Goal: Navigation & Orientation: Find specific page/section

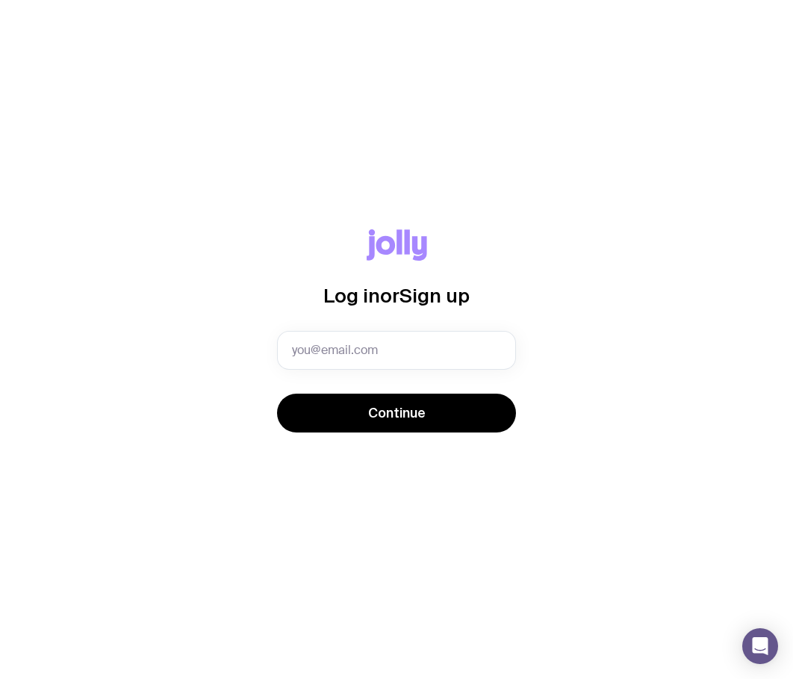
type input "[EMAIL_ADDRESS][DOMAIN_NAME]"
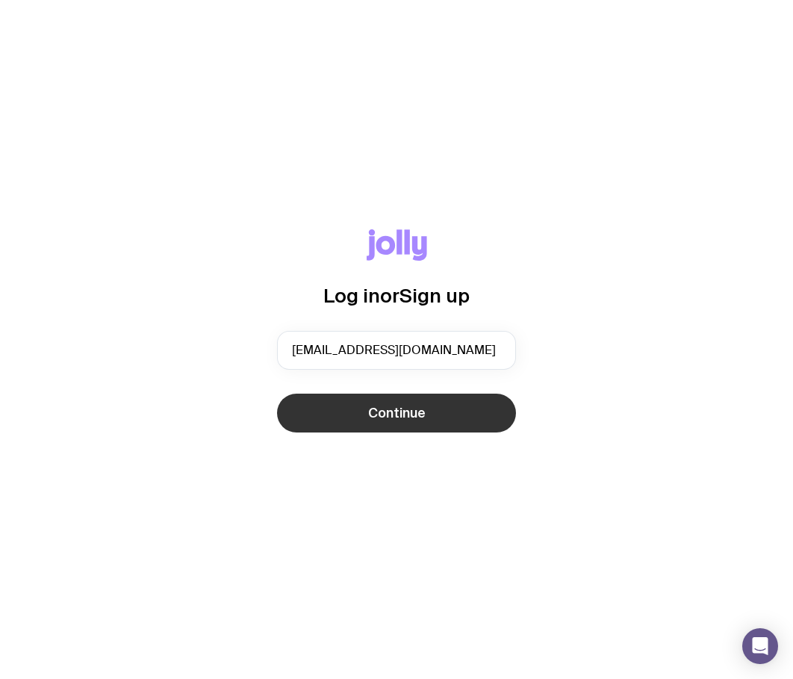
click at [390, 418] on span "Continue" at bounding box center [397, 413] width 58 height 18
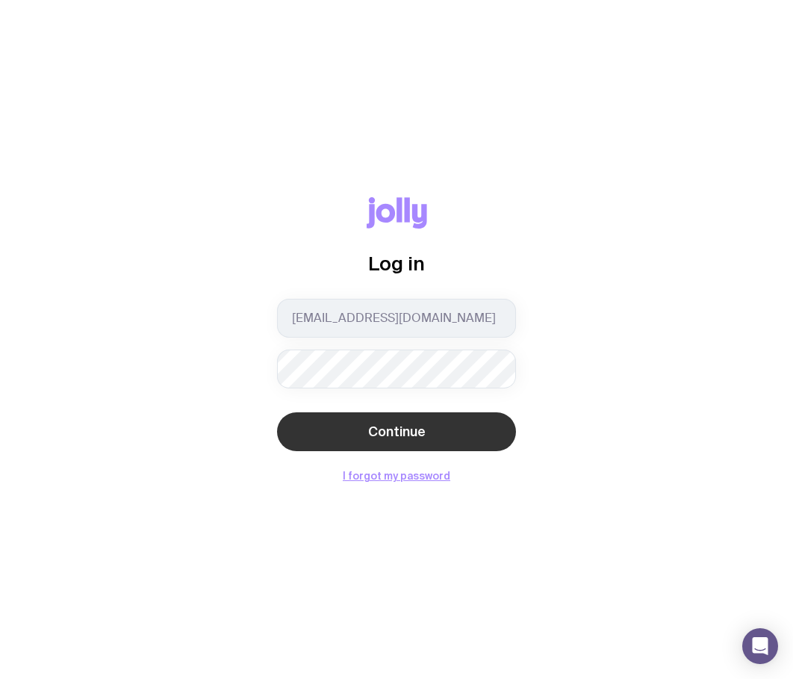
click at [400, 430] on span "Continue" at bounding box center [397, 432] width 58 height 18
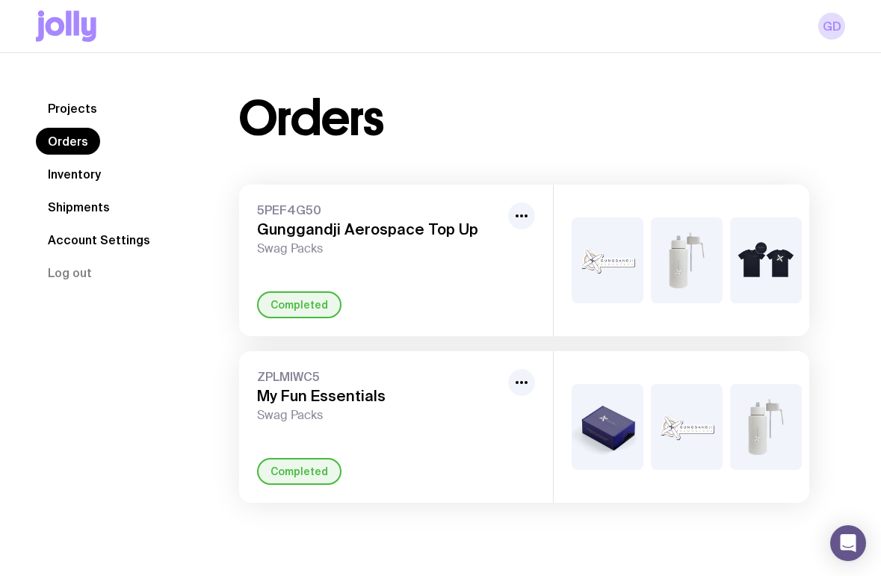
click at [456, 276] on div "5PEF4G50 Gunggandji Aerospace Top Up Swag Packs Completed" at bounding box center [396, 260] width 314 height 152
click at [441, 208] on span "5PEF4G50" at bounding box center [379, 209] width 245 height 15
click at [59, 170] on link "Inventory" at bounding box center [74, 174] width 77 height 27
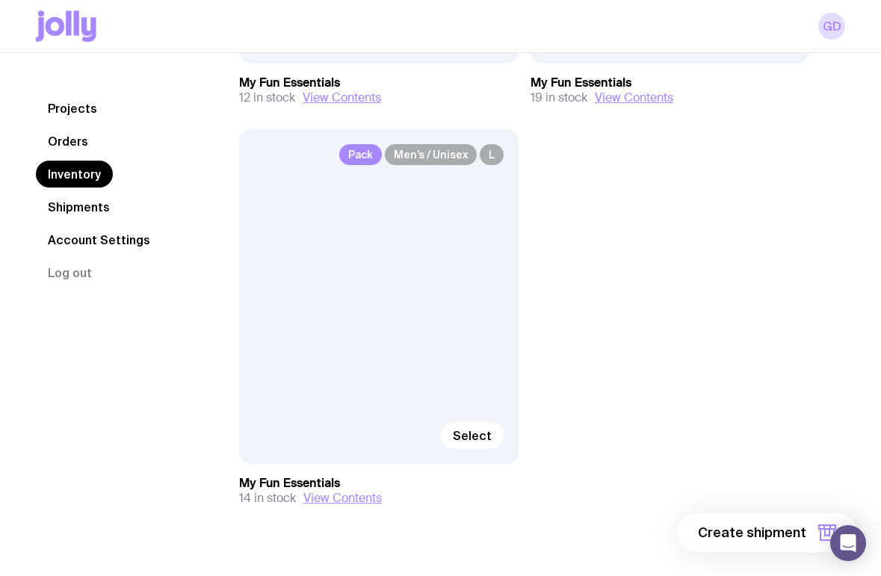
scroll to position [496, 0]
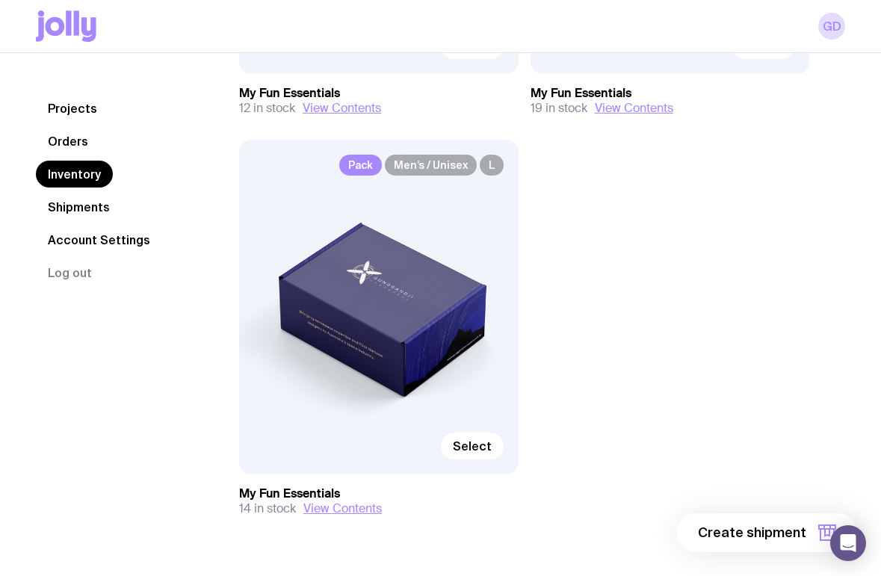
click at [61, 125] on nav "Projects Orders Inventory Shipments Account Settings Log out" at bounding box center [119, 190] width 167 height 191
click at [72, 149] on link "Orders" at bounding box center [68, 141] width 64 height 27
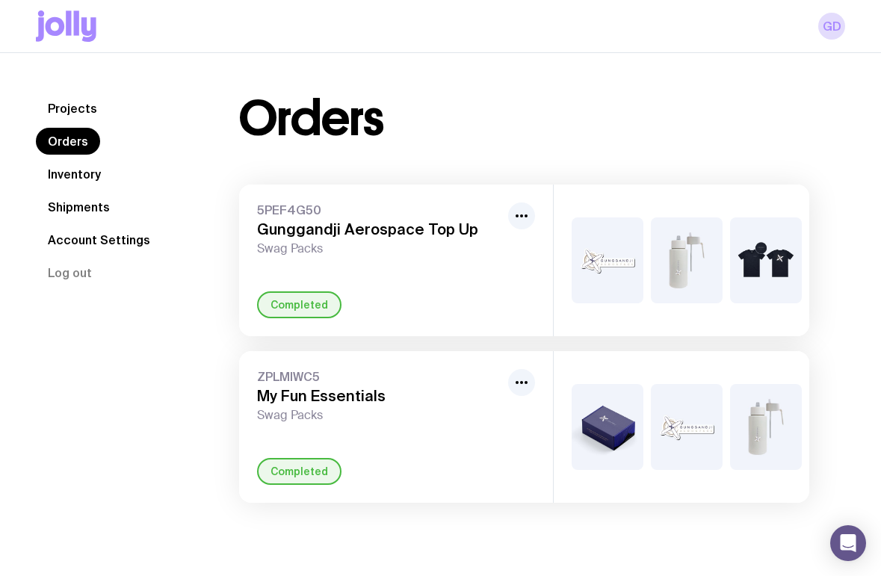
click at [89, 166] on link "Inventory" at bounding box center [74, 174] width 77 height 27
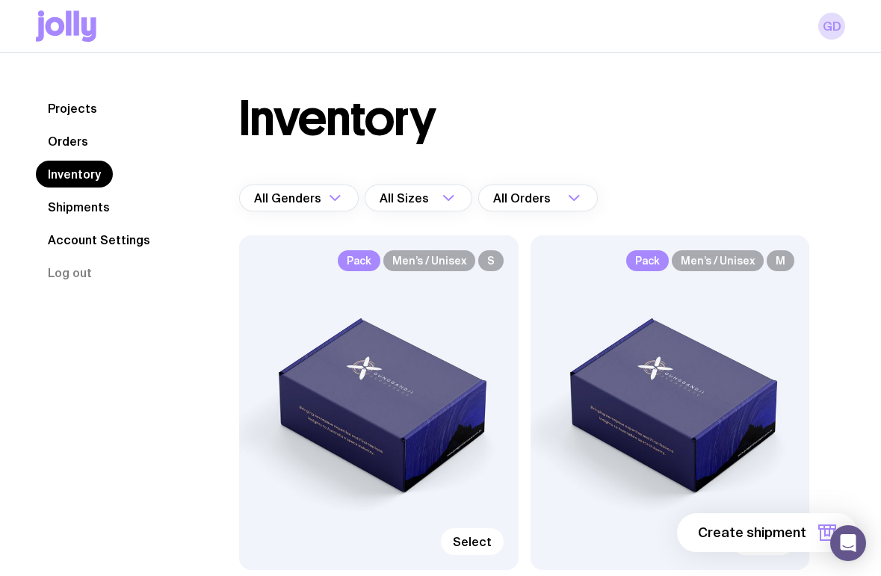
click at [108, 205] on link "Shipments" at bounding box center [79, 206] width 86 height 27
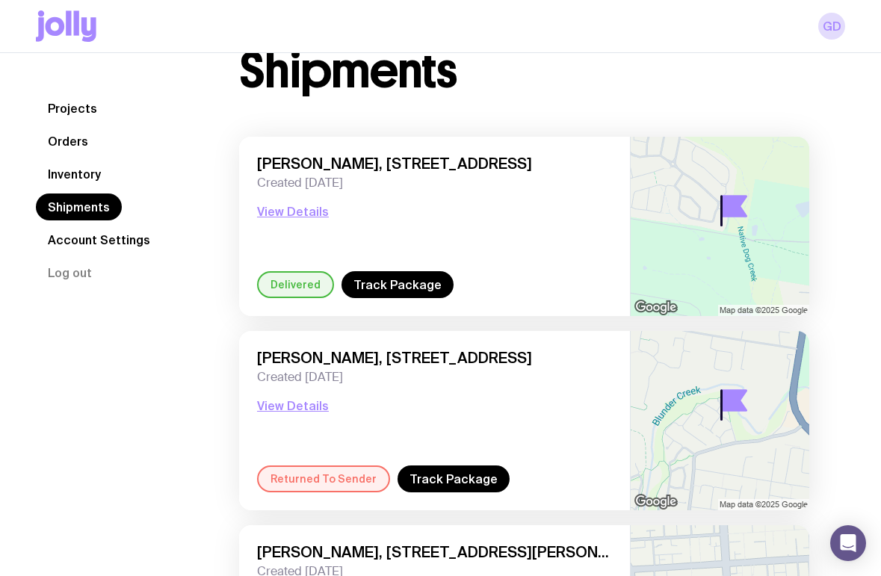
scroll to position [50, 0]
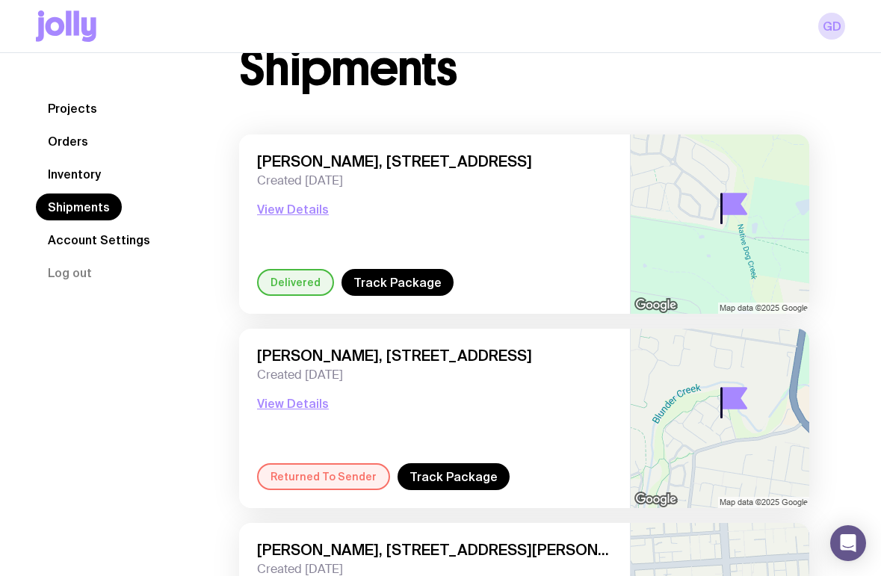
click at [90, 176] on link "Inventory" at bounding box center [74, 174] width 77 height 27
